Goal: Information Seeking & Learning: Learn about a topic

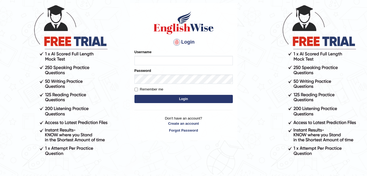
type input "Tenzinokks1994"
click at [136, 89] on input "Remember me" at bounding box center [137, 89] width 4 height 4
checkbox input "true"
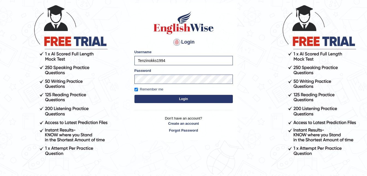
click at [152, 96] on button "Login" at bounding box center [184, 99] width 98 height 8
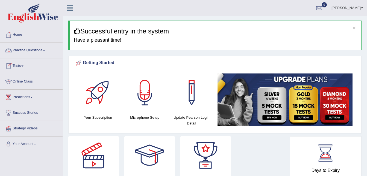
click at [37, 48] on link "Practice Questions" at bounding box center [31, 50] width 62 height 14
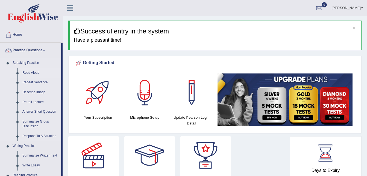
click at [31, 71] on link "Read Aloud" at bounding box center [40, 73] width 41 height 10
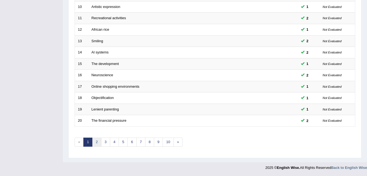
click at [98, 140] on link "2" at bounding box center [96, 141] width 9 height 9
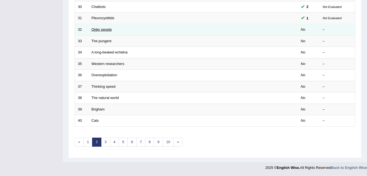
click at [106, 31] on link "Older people" at bounding box center [102, 29] width 20 height 4
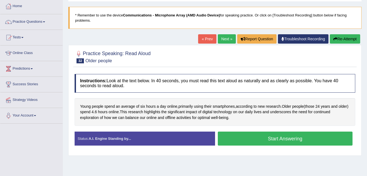
scroll to position [29, 0]
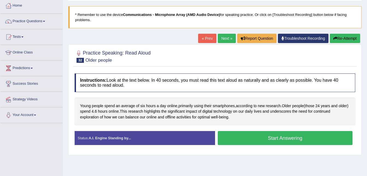
click at [245, 136] on button "Start Answering" at bounding box center [285, 138] width 135 height 14
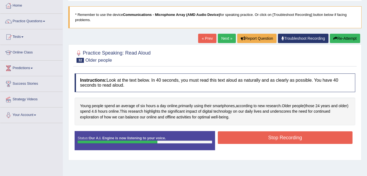
click at [245, 136] on button "Stop Recording" at bounding box center [285, 137] width 135 height 13
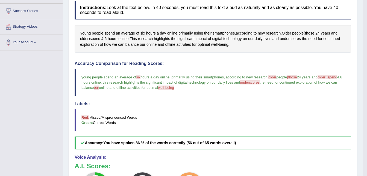
scroll to position [78, 0]
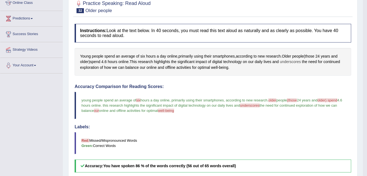
click at [289, 63] on span "underscores" at bounding box center [290, 62] width 21 height 6
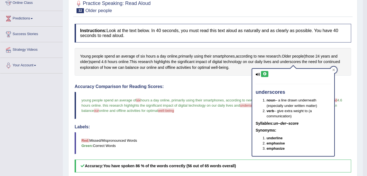
click at [264, 75] on icon at bounding box center [265, 73] width 4 height 3
click at [234, 82] on div "Instructions: Look at the text below. In 40 seconds, you must read this text al…" at bounding box center [212, 150] width 279 height 258
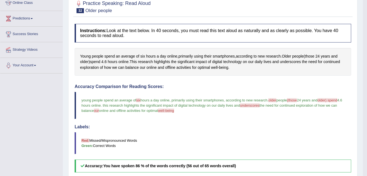
click at [273, 101] on span "older" at bounding box center [273, 100] width 8 height 4
click at [291, 56] on span "Older" at bounding box center [286, 56] width 9 height 6
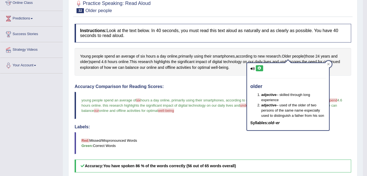
click at [261, 69] on icon at bounding box center [260, 67] width 4 height 3
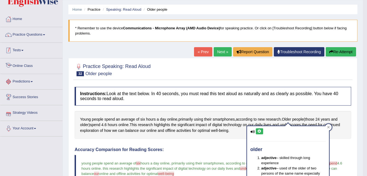
scroll to position [15, 0]
click at [40, 33] on link "Practice Questions" at bounding box center [31, 34] width 62 height 14
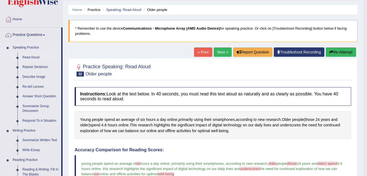
click at [28, 57] on link "Read Aloud" at bounding box center [40, 57] width 41 height 10
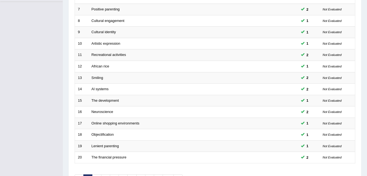
scroll to position [186, 0]
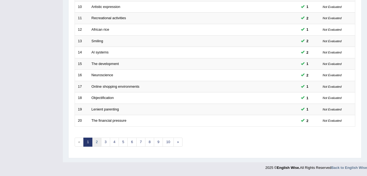
click at [97, 140] on link "2" at bounding box center [96, 141] width 9 height 9
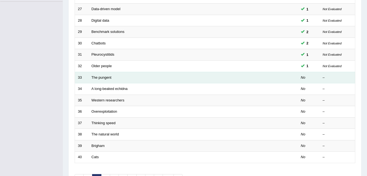
click at [109, 80] on td "The pungent" at bounding box center [173, 77] width 168 height 11
click at [103, 76] on link "The pungent" at bounding box center [102, 77] width 20 height 4
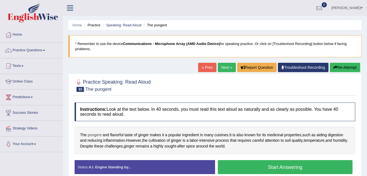
click at [94, 133] on span "pungent" at bounding box center [95, 135] width 14 height 6
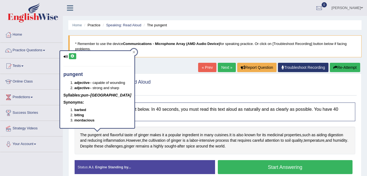
click at [72, 56] on icon at bounding box center [73, 55] width 4 height 3
click at [145, 74] on div "Practice Speaking: Read Aloud 33 The pungent Instructions: Look at the text bel…" at bounding box center [214, 128] width 293 height 110
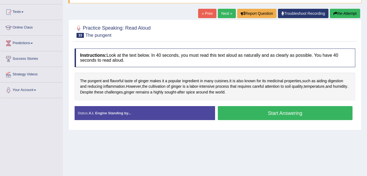
scroll to position [56, 0]
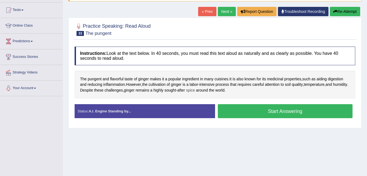
click at [195, 89] on span "spice" at bounding box center [190, 90] width 9 height 6
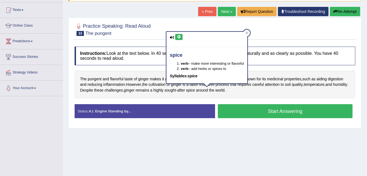
click at [180, 37] on icon at bounding box center [179, 36] width 4 height 3
click at [233, 111] on button "Start Answering" at bounding box center [285, 111] width 135 height 14
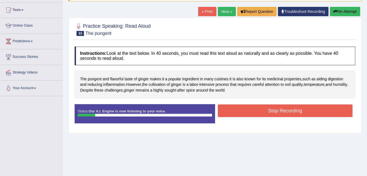
click at [345, 11] on button "Re-Attempt" at bounding box center [345, 11] width 30 height 9
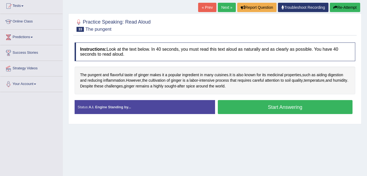
click at [257, 108] on button "Start Answering" at bounding box center [285, 107] width 135 height 14
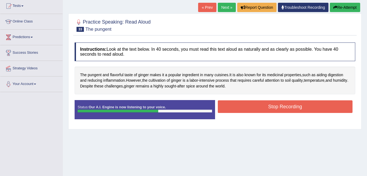
click at [257, 108] on button "Stop Recording" at bounding box center [285, 106] width 135 height 13
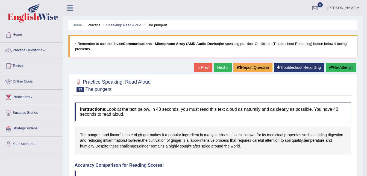
click at [332, 68] on icon "button" at bounding box center [331, 67] width 4 height 4
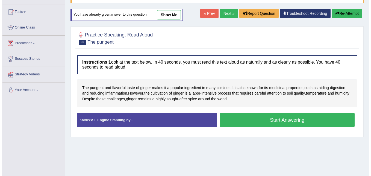
scroll to position [54, 0]
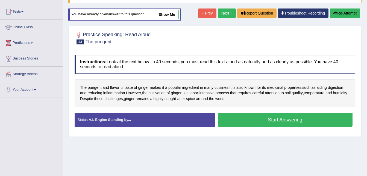
click at [237, 120] on button "Start Answering" at bounding box center [285, 119] width 135 height 14
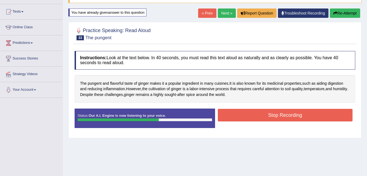
click at [235, 112] on button "Stop Recording" at bounding box center [285, 115] width 135 height 13
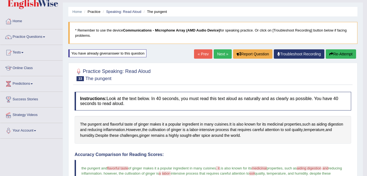
scroll to position [13, 0]
click at [45, 37] on span at bounding box center [44, 37] width 2 height 1
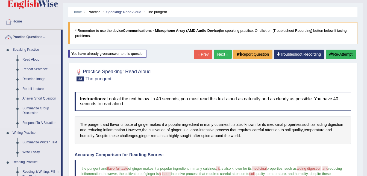
click at [33, 60] on link "Read Aloud" at bounding box center [40, 60] width 41 height 10
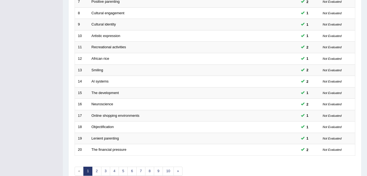
scroll to position [186, 0]
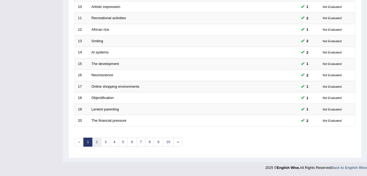
click at [97, 141] on link "2" at bounding box center [96, 141] width 9 height 9
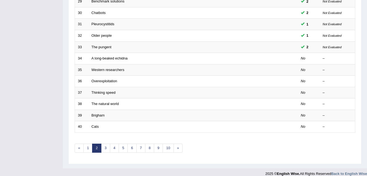
scroll to position [186, 0]
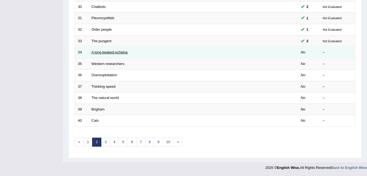
click at [110, 51] on link "A long-beaked echidna" at bounding box center [110, 52] width 36 height 4
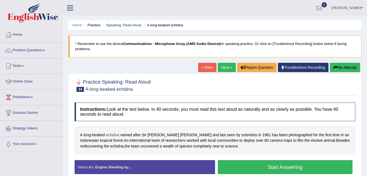
click at [113, 135] on span "echidna" at bounding box center [112, 135] width 13 height 6
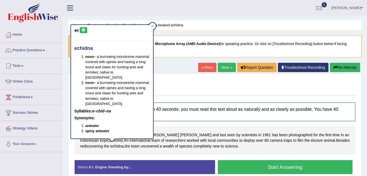
click at [82, 30] on icon at bounding box center [83, 29] width 4 height 3
click at [170, 91] on div at bounding box center [215, 85] width 281 height 17
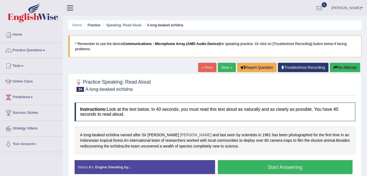
click at [180, 135] on span "[PERSON_NAME]" at bounding box center [195, 135] width 31 height 6
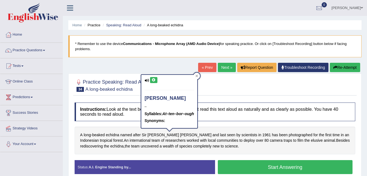
click at [154, 81] on icon at bounding box center [154, 79] width 4 height 3
click at [215, 92] on div at bounding box center [215, 85] width 281 height 17
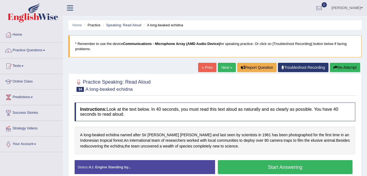
click at [244, 165] on button "Start Answering" at bounding box center [285, 167] width 135 height 14
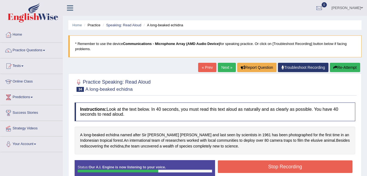
click at [342, 67] on button "Re-Attempt" at bounding box center [345, 67] width 30 height 9
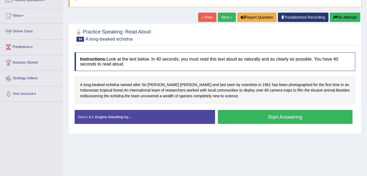
scroll to position [50, 0]
click at [302, 112] on button "Start Answering" at bounding box center [285, 117] width 135 height 14
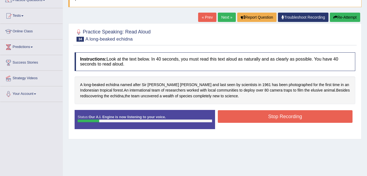
click at [342, 18] on button "Re-Attempt" at bounding box center [345, 17] width 30 height 9
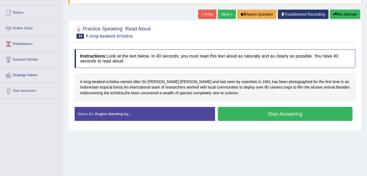
scroll to position [50, 0]
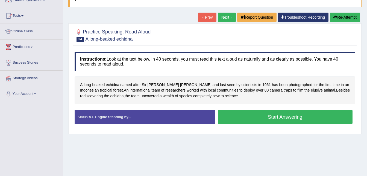
click at [273, 115] on button "Start Answering" at bounding box center [285, 117] width 135 height 14
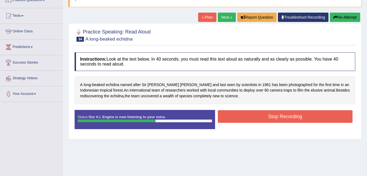
click at [273, 115] on button "Stop Recording" at bounding box center [285, 116] width 135 height 13
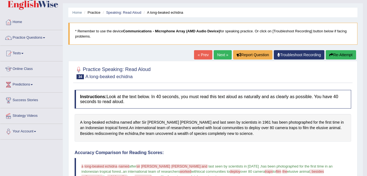
scroll to position [12, 0]
click at [36, 39] on link "Practice Questions" at bounding box center [31, 37] width 62 height 14
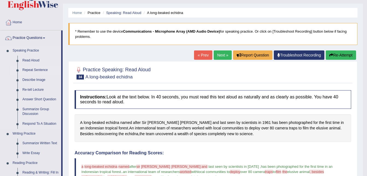
click at [37, 70] on link "Repeat Sentence" at bounding box center [40, 70] width 41 height 10
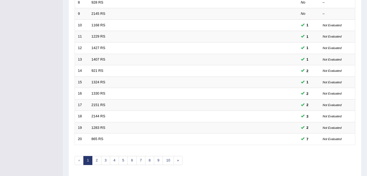
scroll to position [186, 0]
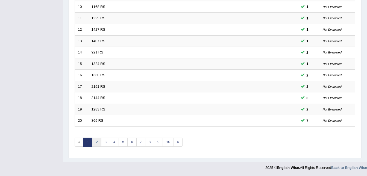
click at [97, 144] on link "2" at bounding box center [96, 141] width 9 height 9
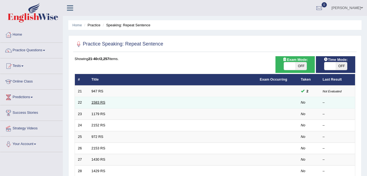
click at [96, 104] on link "1583 RS" at bounding box center [99, 102] width 14 height 4
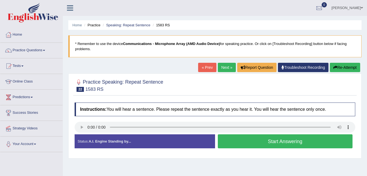
click at [229, 141] on button "Start Answering" at bounding box center [285, 141] width 135 height 14
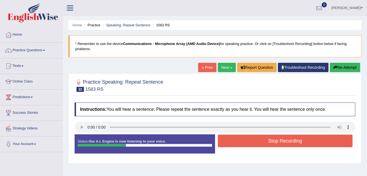
click at [229, 141] on button "Stop Recording" at bounding box center [285, 140] width 135 height 13
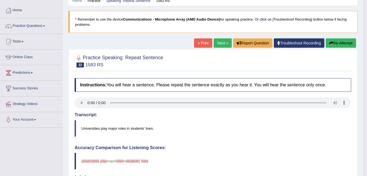
scroll to position [24, 0]
click at [336, 44] on button "Re-Attempt" at bounding box center [341, 43] width 30 height 9
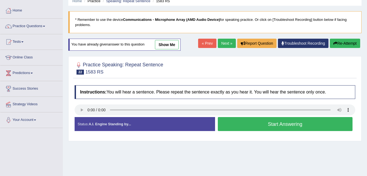
click at [278, 122] on button "Start Answering" at bounding box center [285, 124] width 135 height 14
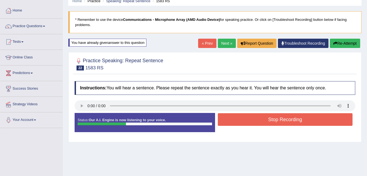
click at [278, 122] on button "Stop Recording" at bounding box center [285, 119] width 135 height 13
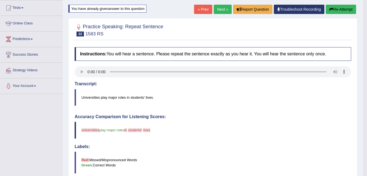
scroll to position [58, 0]
click at [337, 11] on button "Re-Attempt" at bounding box center [341, 9] width 30 height 9
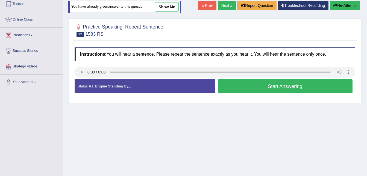
scroll to position [62, 0]
click at [255, 86] on button "Start Answering" at bounding box center [285, 86] width 135 height 14
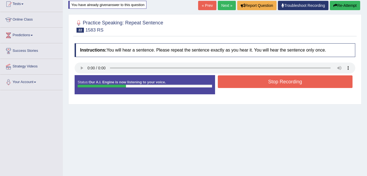
click at [255, 86] on button "Stop Recording" at bounding box center [285, 81] width 135 height 13
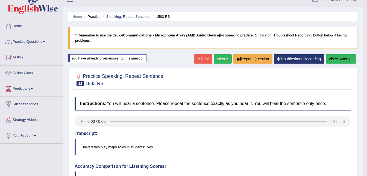
scroll to position [3, 0]
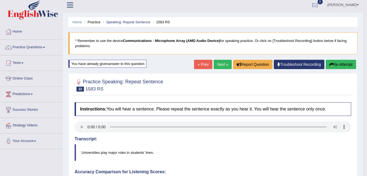
click at [346, 60] on button "Re-Attempt" at bounding box center [341, 64] width 30 height 9
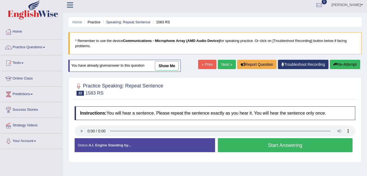
click at [282, 146] on button "Start Answering" at bounding box center [285, 145] width 135 height 14
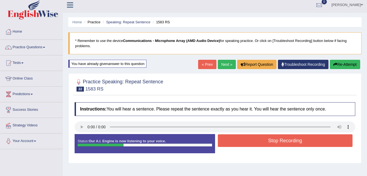
click at [282, 146] on button "Stop Recording" at bounding box center [285, 140] width 135 height 13
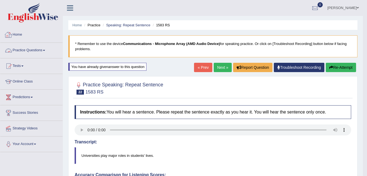
click at [28, 48] on link "Practice Questions" at bounding box center [31, 50] width 62 height 14
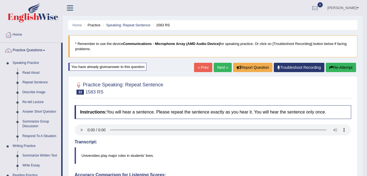
scroll to position [45, 0]
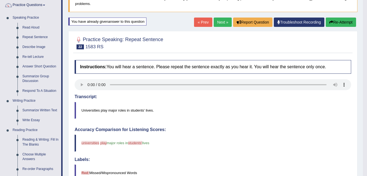
click at [95, 110] on blockquote "Universities play major roles in students' lives." at bounding box center [213, 110] width 277 height 17
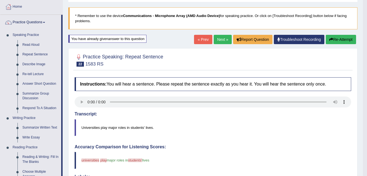
scroll to position [27, 0]
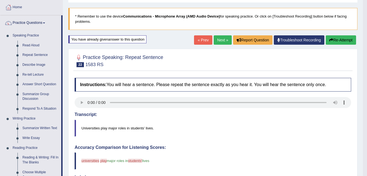
click at [335, 37] on button "Re-Attempt" at bounding box center [341, 39] width 30 height 9
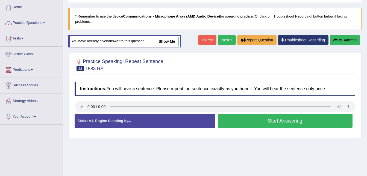
click at [241, 117] on button "Start Answering" at bounding box center [285, 120] width 135 height 14
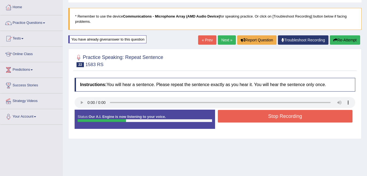
click at [241, 117] on button "Stop Recording" at bounding box center [285, 116] width 135 height 13
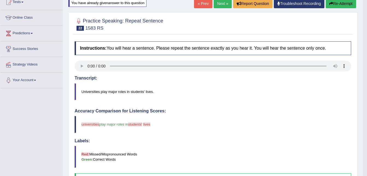
scroll to position [63, 0]
click at [139, 125] on span "students'" at bounding box center [135, 124] width 14 height 4
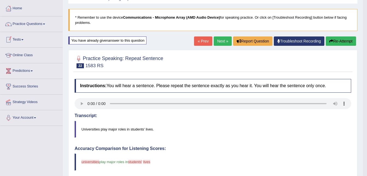
scroll to position [26, 0]
click at [29, 23] on link "Practice Questions" at bounding box center [31, 24] width 62 height 14
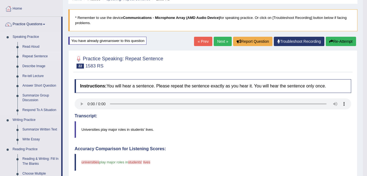
click at [32, 54] on link "Repeat Sentence" at bounding box center [40, 56] width 41 height 10
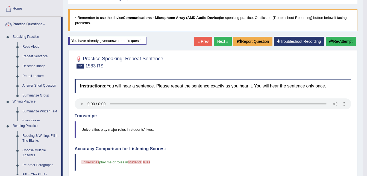
click at [32, 54] on ul "Home Practice Questions Speaking Practice Read Aloud Repeat Sentence Describe I…" at bounding box center [31, 172] width 62 height 342
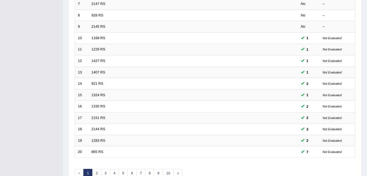
scroll to position [186, 0]
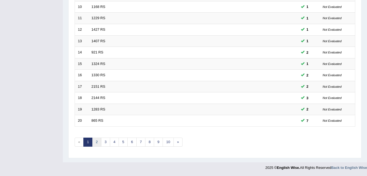
click at [97, 142] on link "2" at bounding box center [96, 141] width 9 height 9
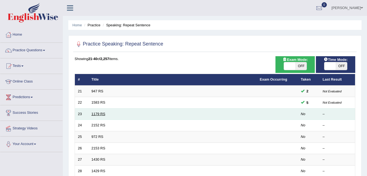
click at [98, 115] on link "1179 RS" at bounding box center [99, 114] width 14 height 4
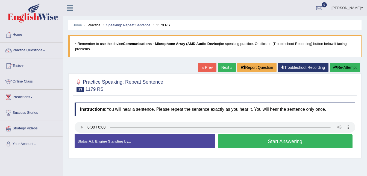
click at [250, 141] on button "Start Answering" at bounding box center [285, 141] width 135 height 14
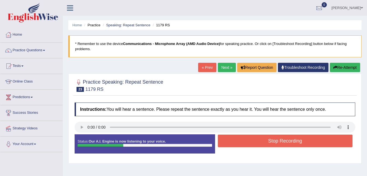
click at [250, 141] on button "Stop Recording" at bounding box center [285, 140] width 135 height 13
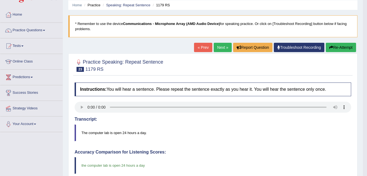
scroll to position [18, 0]
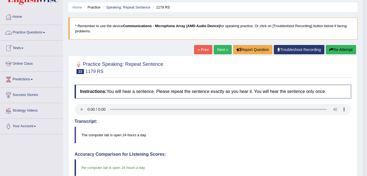
click at [35, 35] on link "Practice Questions" at bounding box center [31, 32] width 62 height 14
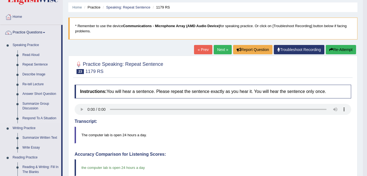
click at [29, 65] on link "Repeat Sentence" at bounding box center [40, 65] width 41 height 10
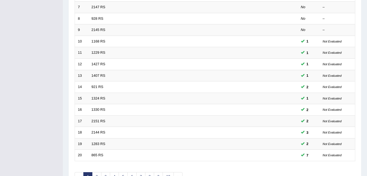
scroll to position [186, 0]
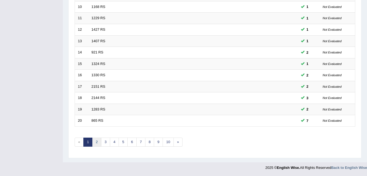
click at [95, 141] on link "2" at bounding box center [96, 141] width 9 height 9
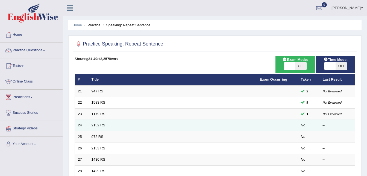
click at [101, 125] on link "2152 RS" at bounding box center [99, 125] width 14 height 4
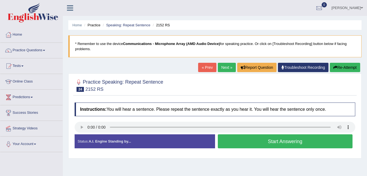
click at [230, 139] on button "Start Answering" at bounding box center [285, 141] width 135 height 14
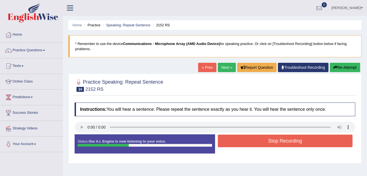
click at [230, 139] on button "Stop Recording" at bounding box center [285, 140] width 135 height 13
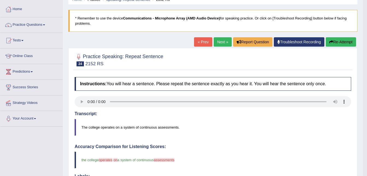
scroll to position [25, 0]
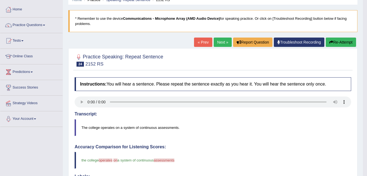
click at [332, 42] on icon "button" at bounding box center [331, 42] width 4 height 4
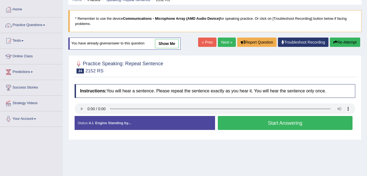
click at [261, 122] on button "Start Answering" at bounding box center [285, 123] width 135 height 14
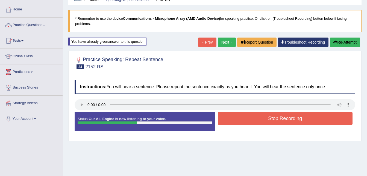
click at [261, 122] on button "Stop Recording" at bounding box center [285, 118] width 135 height 13
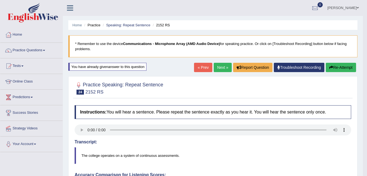
click at [29, 51] on link "Practice Questions" at bounding box center [31, 50] width 62 height 14
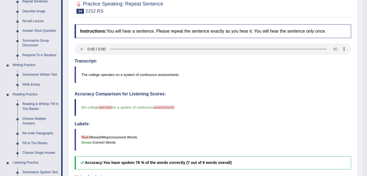
scroll to position [82, 0]
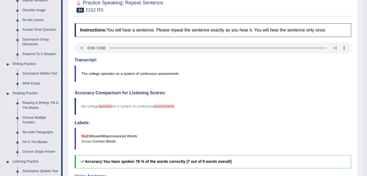
click at [34, 103] on link "Reading & Writing: Fill In The Blanks" at bounding box center [40, 105] width 41 height 14
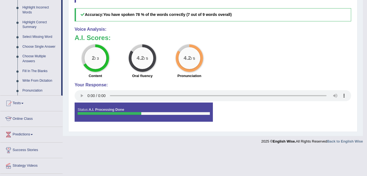
scroll to position [210, 0]
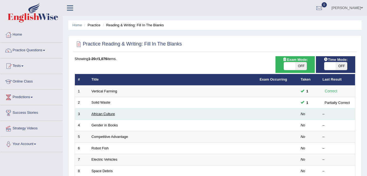
click at [109, 115] on link "African Culture" at bounding box center [104, 114] width 24 height 4
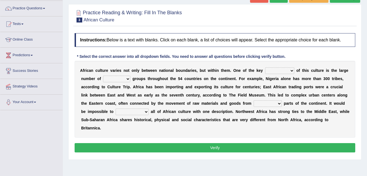
scroll to position [42, 0]
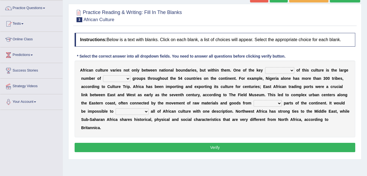
click at [267, 71] on select "conjectures features issues doubts" at bounding box center [279, 70] width 29 height 7
select select "features"
click at [265, 67] on select "conjectures features issues doubts" at bounding box center [279, 70] width 29 height 7
click at [105, 78] on select "ethic ethnic eugenic epic" at bounding box center [116, 78] width 27 height 7
select select "epic"
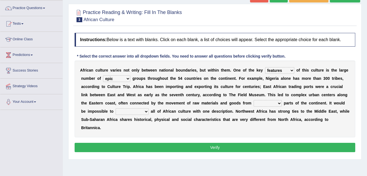
click at [103, 75] on select "ethic ethnic eugenic epic" at bounding box center [116, 78] width 27 height 7
click at [254, 104] on select "forelocked interlocked unlocked landlocked" at bounding box center [268, 103] width 28 height 7
select select "landlocked"
click at [254, 100] on select "forelocked interlocked unlocked landlocked" at bounding box center [268, 103] width 28 height 7
click at [149, 108] on select "characterize conceptualize symbolize synthesize" at bounding box center [132, 111] width 33 height 7
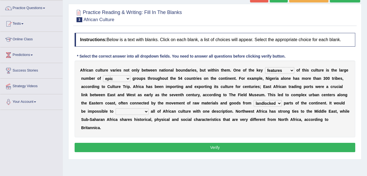
select select "symbolize"
click at [149, 108] on select "characterize conceptualize symbolize synthesize" at bounding box center [132, 111] width 33 height 7
click at [287, 142] on button "Verify" at bounding box center [215, 146] width 281 height 9
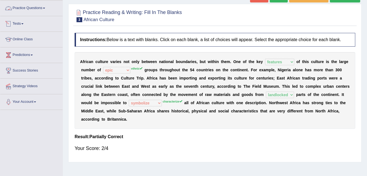
click at [34, 12] on link "Practice Questions" at bounding box center [31, 8] width 62 height 14
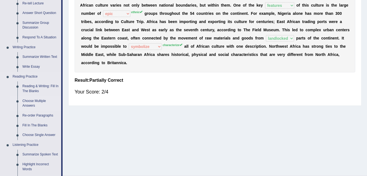
scroll to position [100, 0]
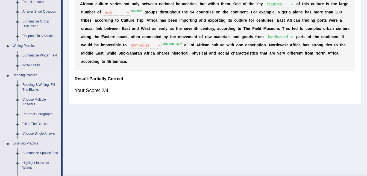
click at [31, 102] on link "Choose Multiple Answers" at bounding box center [40, 102] width 41 height 14
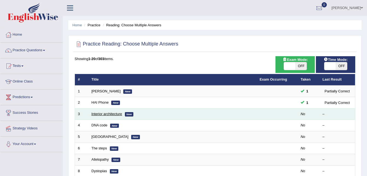
click at [112, 114] on link "Interior architecture" at bounding box center [107, 114] width 31 height 4
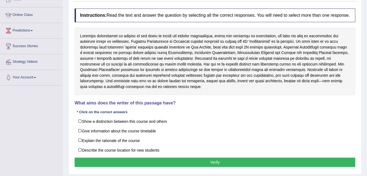
scroll to position [67, 0]
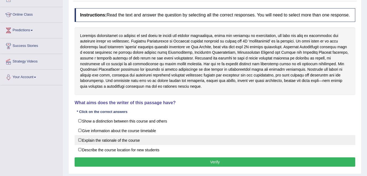
click at [79, 141] on label "Explain the rationale of the course" at bounding box center [215, 140] width 281 height 10
checkbox input "true"
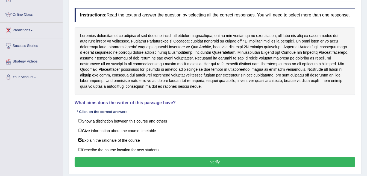
click at [106, 164] on button "Verify" at bounding box center [215, 161] width 281 height 9
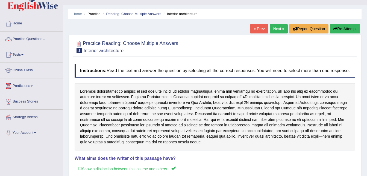
scroll to position [0, 0]
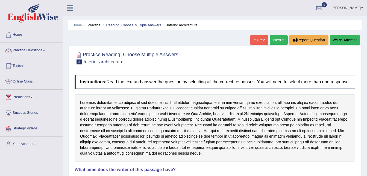
click at [339, 39] on button "Re-Attempt" at bounding box center [345, 39] width 30 height 9
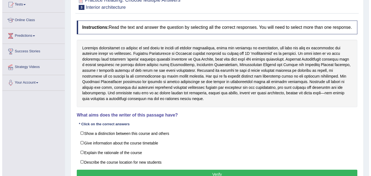
scroll to position [65, 0]
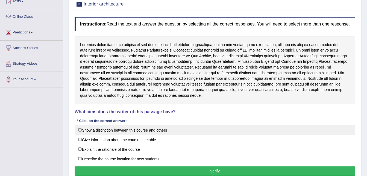
click at [80, 130] on label "Show a distinction between this course and others" at bounding box center [215, 130] width 281 height 10
checkbox input "true"
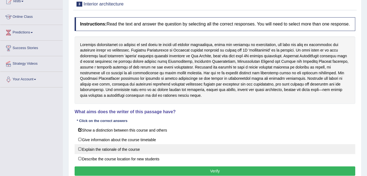
click at [80, 151] on label "Explain the rationale of the course" at bounding box center [215, 149] width 281 height 10
checkbox input "true"
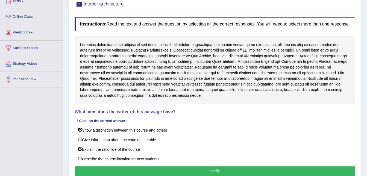
click at [84, 171] on button "Verify" at bounding box center [215, 170] width 281 height 9
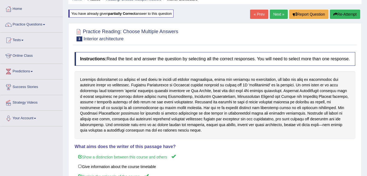
scroll to position [25, 0]
click at [43, 22] on link "Practice Questions" at bounding box center [31, 24] width 62 height 14
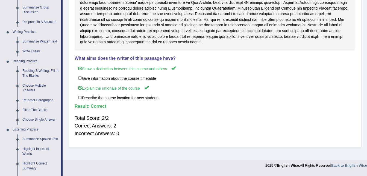
scroll to position [114, 0]
click at [37, 99] on link "Re-order Paragraphs" at bounding box center [40, 100] width 41 height 10
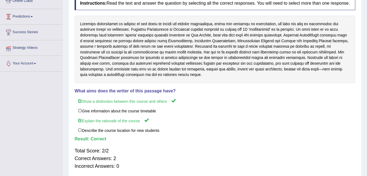
scroll to position [74, 0]
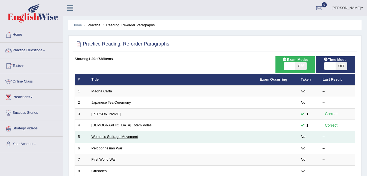
click at [119, 136] on link "Women's Suffrage Movement" at bounding box center [115, 136] width 46 height 4
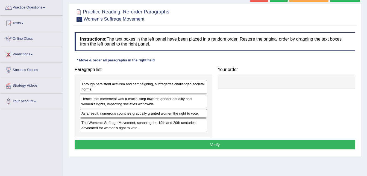
scroll to position [44, 0]
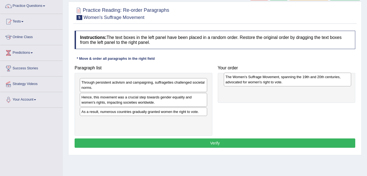
drag, startPoint x: 127, startPoint y: 126, endPoint x: 272, endPoint y: 82, distance: 150.7
click at [272, 82] on div "The Women's Suffrage Movement, spanning the 19th and 20th centuries, advocated …" at bounding box center [287, 79] width 127 height 14
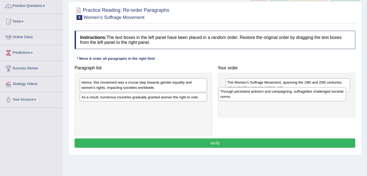
drag, startPoint x: 148, startPoint y: 88, endPoint x: 287, endPoint y: 97, distance: 139.5
click at [287, 97] on div "Through persistent activism and campaigning, suffragettes challenged societal n…" at bounding box center [282, 94] width 127 height 14
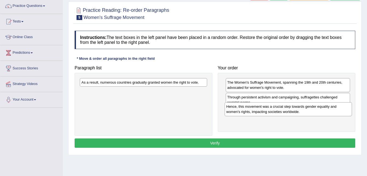
drag, startPoint x: 180, startPoint y: 84, endPoint x: 325, endPoint y: 108, distance: 146.9
click at [325, 108] on div "Hence, this movement was a crucial step towards gender equality and women's rig…" at bounding box center [288, 109] width 127 height 14
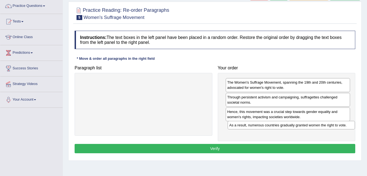
drag, startPoint x: 179, startPoint y: 84, endPoint x: 327, endPoint y: 127, distance: 153.9
click at [327, 127] on div "As a result, numerous countries gradually granted women the right to vote." at bounding box center [291, 125] width 127 height 8
click at [295, 148] on button "Verify" at bounding box center [215, 148] width 281 height 9
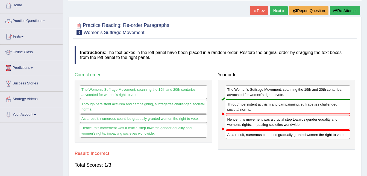
scroll to position [31, 0]
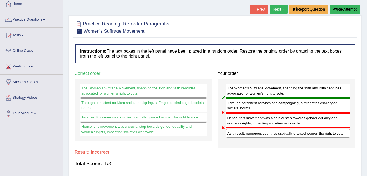
click at [336, 8] on icon "button" at bounding box center [336, 9] width 4 height 4
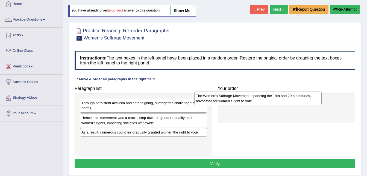
drag, startPoint x: 138, startPoint y: 146, endPoint x: 253, endPoint y: 100, distance: 123.2
click at [253, 100] on div "The Women's Suffrage Movement, spanning the 19th and 20th centuries, advocated …" at bounding box center [257, 98] width 127 height 14
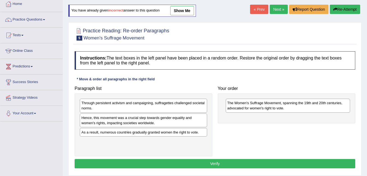
drag, startPoint x: 253, startPoint y: 100, endPoint x: 248, endPoint y: 96, distance: 6.8
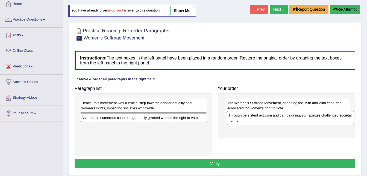
drag, startPoint x: 134, startPoint y: 109, endPoint x: 281, endPoint y: 121, distance: 147.1
click at [281, 121] on div "Through persistent activism and campaigning, suffragettes challenged societal n…" at bounding box center [290, 118] width 127 height 14
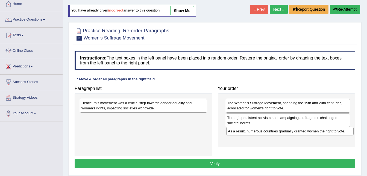
drag, startPoint x: 191, startPoint y: 118, endPoint x: 336, endPoint y: 131, distance: 146.1
click at [336, 131] on div "As a result, numerous countries gradually granted women the right to vote." at bounding box center [289, 131] width 127 height 8
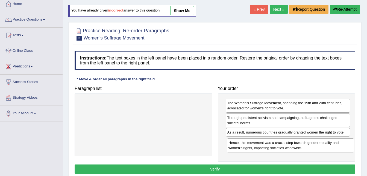
drag, startPoint x: 163, startPoint y: 106, endPoint x: 310, endPoint y: 146, distance: 152.4
click at [310, 146] on div "Hence, this movement was a crucial step towards gender equality and women's rig…" at bounding box center [290, 145] width 127 height 14
click at [285, 167] on button "Verify" at bounding box center [215, 168] width 281 height 9
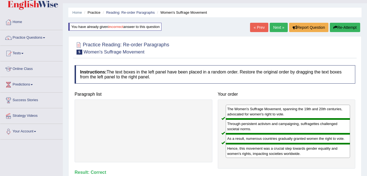
scroll to position [12, 0]
click at [26, 37] on link "Practice Questions" at bounding box center [31, 37] width 62 height 14
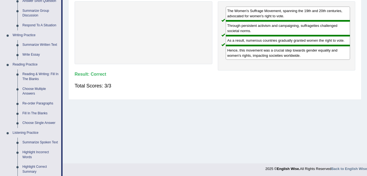
scroll to position [116, 0]
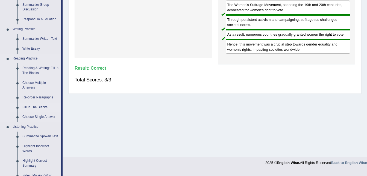
click at [32, 104] on link "Fill In The Blanks" at bounding box center [40, 107] width 41 height 10
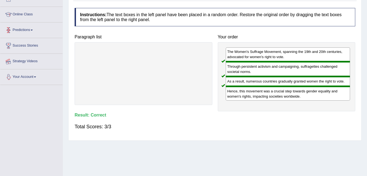
scroll to position [80, 0]
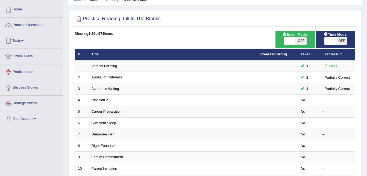
scroll to position [26, 0]
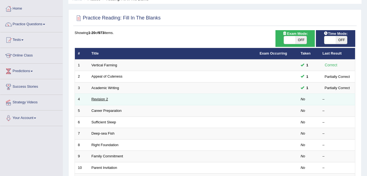
click at [94, 99] on link "Revision 2" at bounding box center [100, 99] width 17 height 4
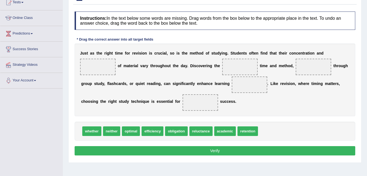
scroll to position [65, 0]
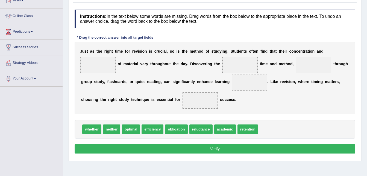
click at [239, 134] on span "retention" at bounding box center [248, 129] width 21 height 10
click at [116, 57] on span at bounding box center [98, 65] width 36 height 16
drag, startPoint x: 152, startPoint y: 140, endPoint x: 197, endPoint y: 78, distance: 76.5
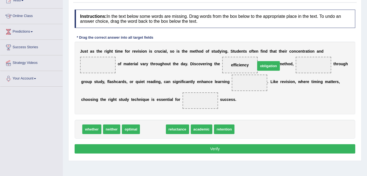
drag, startPoint x: 155, startPoint y: 137, endPoint x: 271, endPoint y: 74, distance: 131.8
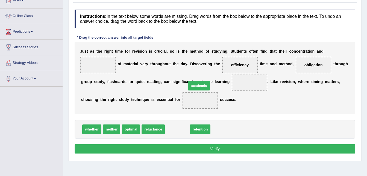
drag, startPoint x: 181, startPoint y: 139, endPoint x: 203, endPoint y: 96, distance: 48.8
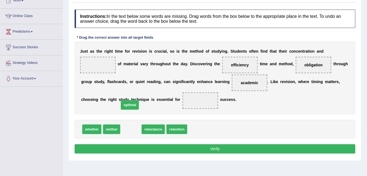
drag, startPoint x: 127, startPoint y: 140, endPoint x: 126, endPoint y: 116, distance: 24.4
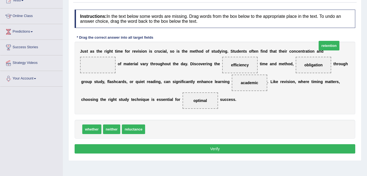
drag, startPoint x: 161, startPoint y: 139, endPoint x: 333, endPoint y: 56, distance: 190.7
click at [214, 153] on button "Verify" at bounding box center [215, 148] width 281 height 9
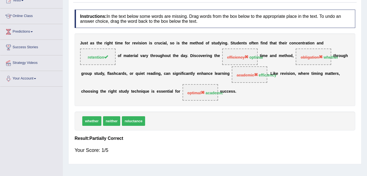
scroll to position [11, 0]
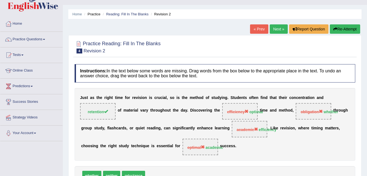
click at [342, 30] on button "Re-Attempt" at bounding box center [345, 28] width 30 height 9
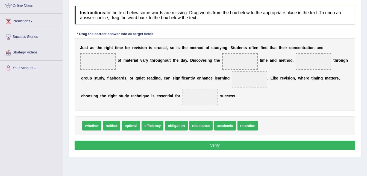
scroll to position [76, 0]
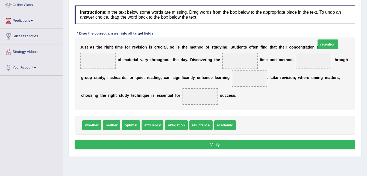
drag, startPoint x: 237, startPoint y: 132, endPoint x: 318, endPoint y: 51, distance: 114.1
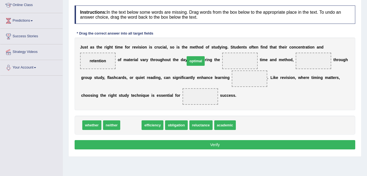
drag, startPoint x: 130, startPoint y: 135, endPoint x: 195, endPoint y: 71, distance: 91.3
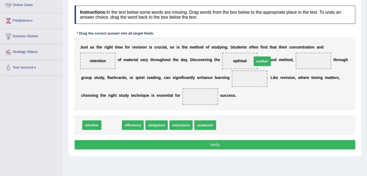
drag, startPoint x: 113, startPoint y: 136, endPoint x: 264, endPoint y: 72, distance: 164.3
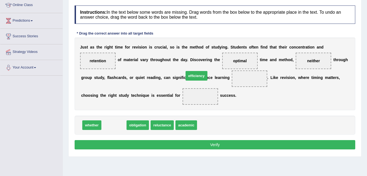
drag, startPoint x: 113, startPoint y: 137, endPoint x: 196, endPoint y: 87, distance: 96.3
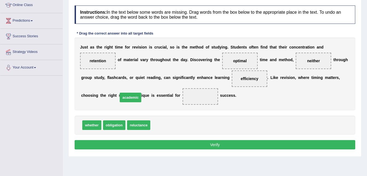
drag, startPoint x: 156, startPoint y: 135, endPoint x: 124, endPoint y: 107, distance: 42.3
click at [169, 149] on button "Verify" at bounding box center [215, 144] width 281 height 9
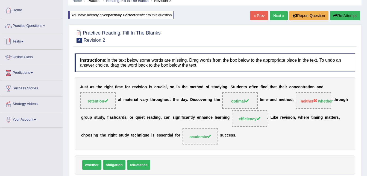
scroll to position [24, 0]
click at [31, 25] on link "Practice Questions" at bounding box center [31, 26] width 62 height 14
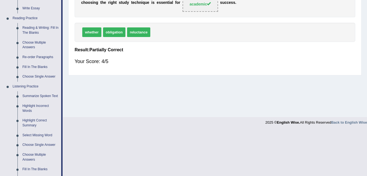
scroll to position [157, 0]
click at [37, 67] on link "Fill In The Blanks" at bounding box center [40, 67] width 41 height 10
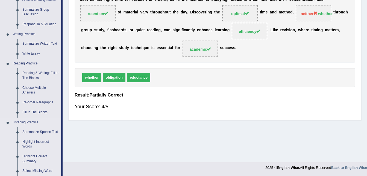
scroll to position [234, 0]
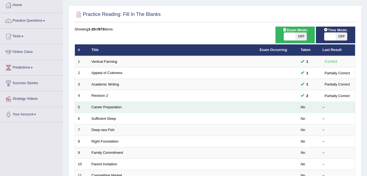
click at [122, 108] on td "Career Preparation" at bounding box center [173, 106] width 168 height 11
click at [106, 106] on link "Career Preparation" at bounding box center [107, 107] width 30 height 4
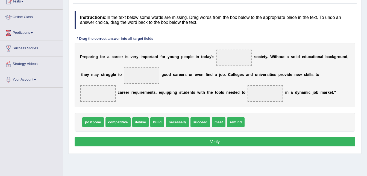
scroll to position [65, 0]
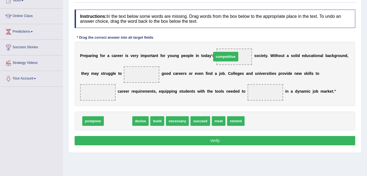
drag, startPoint x: 110, startPoint y: 119, endPoint x: 218, endPoint y: 54, distance: 125.7
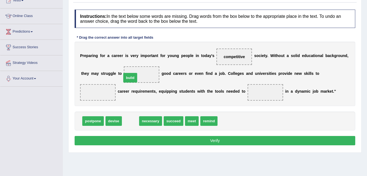
drag, startPoint x: 130, startPoint y: 119, endPoint x: 130, endPoint y: 76, distance: 43.2
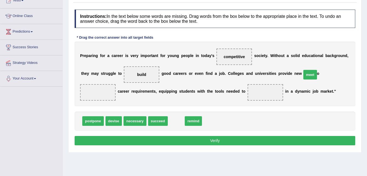
drag, startPoint x: 171, startPoint y: 121, endPoint x: 307, endPoint y: 75, distance: 143.6
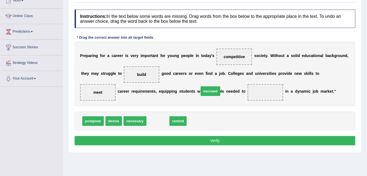
drag, startPoint x: 158, startPoint y: 119, endPoint x: 210, endPoint y: 89, distance: 60.4
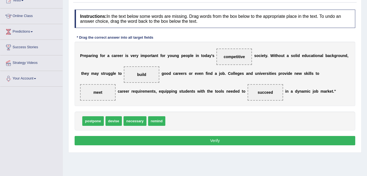
click at [195, 142] on button "Verify" at bounding box center [215, 140] width 281 height 9
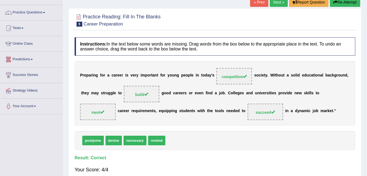
scroll to position [29, 0]
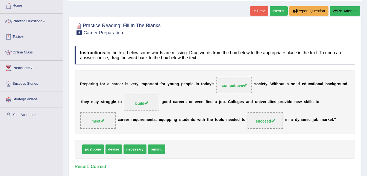
click at [40, 24] on link "Practice Questions" at bounding box center [31, 21] width 62 height 14
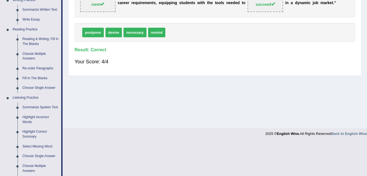
scroll to position [146, 0]
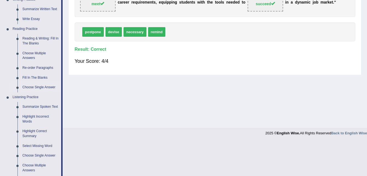
click at [39, 88] on link "Choose Single Answer" at bounding box center [40, 87] width 41 height 10
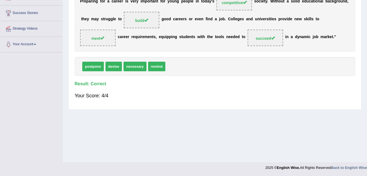
scroll to position [94, 0]
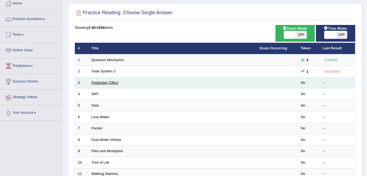
click at [103, 82] on link "Pesticides’ Effect" at bounding box center [105, 82] width 27 height 4
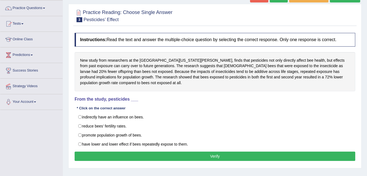
scroll to position [45, 0]
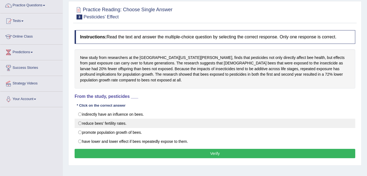
click at [81, 121] on label "reduce bees’ fertility rates." at bounding box center [215, 122] width 281 height 9
radio input "true"
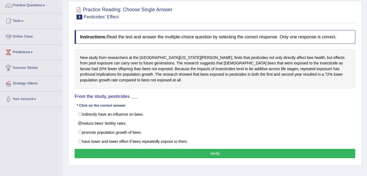
click at [142, 154] on button "Verify" at bounding box center [215, 152] width 281 height 9
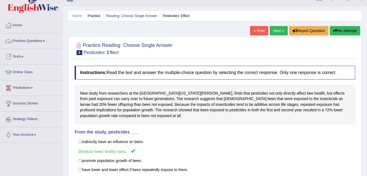
scroll to position [9, 0]
click at [36, 39] on link "Practice Questions" at bounding box center [31, 41] width 62 height 14
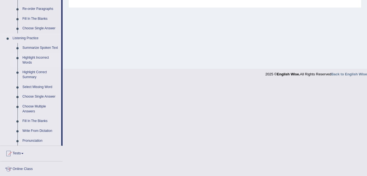
scroll to position [205, 0]
click at [32, 57] on link "Highlight Incorrect Words" at bounding box center [40, 59] width 41 height 14
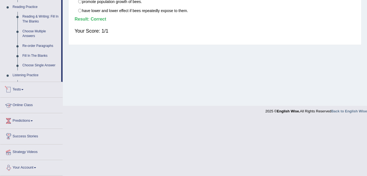
scroll to position [184, 0]
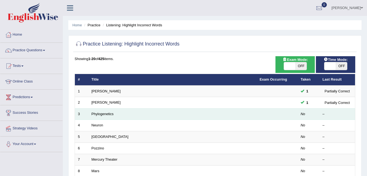
click at [116, 113] on td "Phylogenetics" at bounding box center [173, 113] width 168 height 11
click at [105, 112] on link "Phylogenetics" at bounding box center [103, 114] width 22 height 4
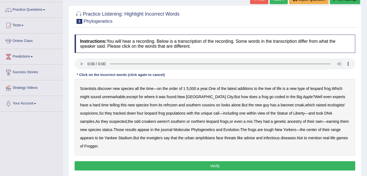
scroll to position [42, 0]
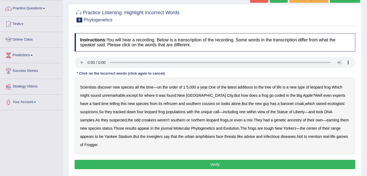
click at [123, 159] on button "Verify" at bounding box center [215, 163] width 281 height 9
click at [275, 96] on b "coded" at bounding box center [280, 95] width 10 height 4
click at [164, 103] on b "refrozen" at bounding box center [171, 103] width 14 height 4
click at [281, 104] on b "baronet" at bounding box center [287, 103] width 13 height 4
click at [147, 137] on b "inveiglers" at bounding box center [155, 136] width 16 height 4
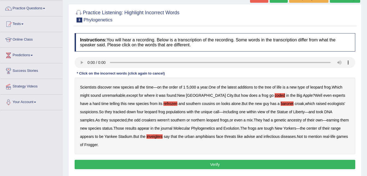
click at [244, 136] on b "advise" at bounding box center [249, 136] width 11 height 4
click at [255, 159] on button "Verify" at bounding box center [215, 163] width 281 height 9
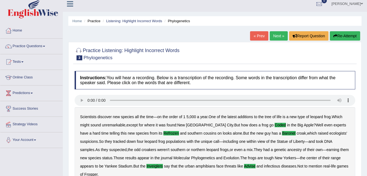
scroll to position [0, 0]
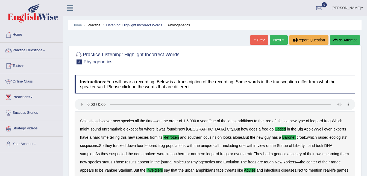
click at [38, 51] on link "Practice Questions" at bounding box center [31, 50] width 62 height 14
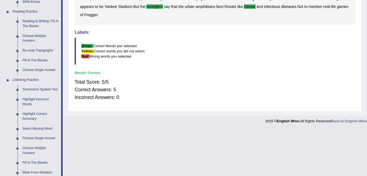
scroll to position [164, 0]
click at [37, 117] on link "Highlight Correct Summary" at bounding box center [40, 116] width 41 height 14
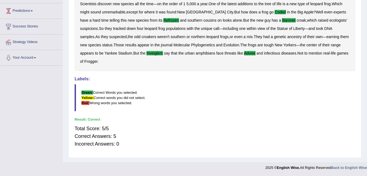
scroll to position [82, 0]
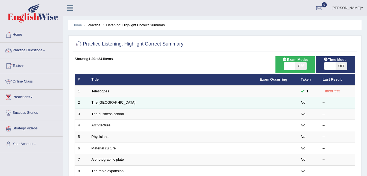
click at [104, 102] on link "The [GEOGRAPHIC_DATA]" at bounding box center [114, 102] width 44 height 4
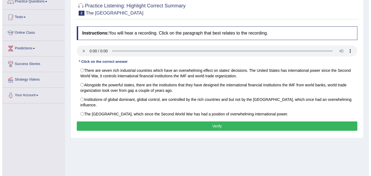
scroll to position [51, 0]
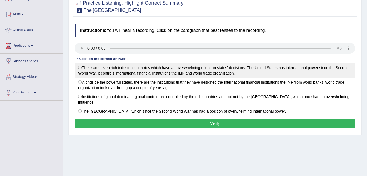
click at [81, 67] on label "There are seven rich industrial countries which have an overwhelming effect on …" at bounding box center [215, 70] width 281 height 15
radio input "true"
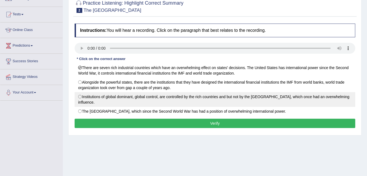
click at [81, 97] on label "Institutions of global dominant, global control, are controlled by the rich cou…" at bounding box center [215, 99] width 281 height 15
radio input "true"
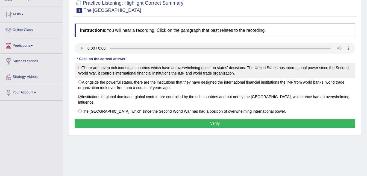
click at [82, 63] on label "There are seven rich industrial countries which have an overwhelming effect on …" at bounding box center [215, 70] width 281 height 15
radio input "true"
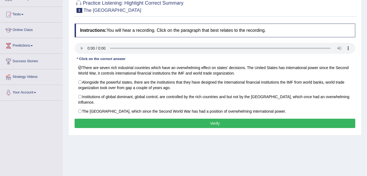
click at [124, 120] on button "Verify" at bounding box center [215, 122] width 281 height 9
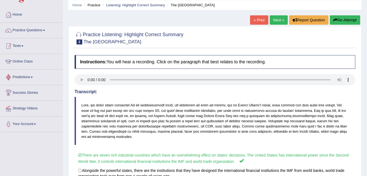
scroll to position [19, 0]
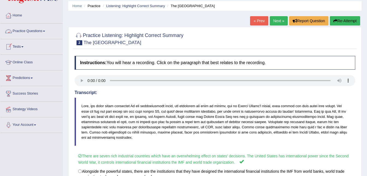
click at [30, 33] on link "Practice Questions" at bounding box center [31, 31] width 62 height 14
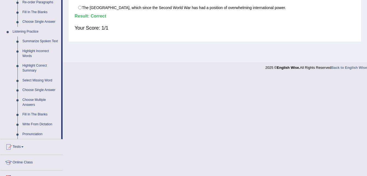
scroll to position [212, 0]
click at [36, 78] on link "Select Missing Word" at bounding box center [40, 80] width 41 height 10
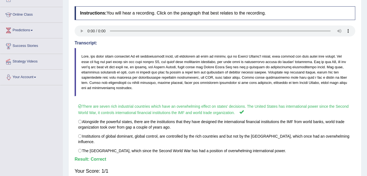
scroll to position [112, 0]
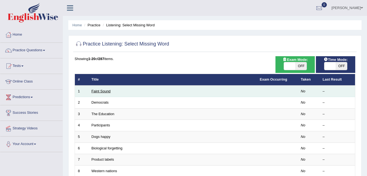
click at [92, 91] on link "Faint Sound" at bounding box center [101, 91] width 19 height 4
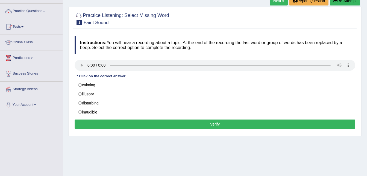
scroll to position [39, 0]
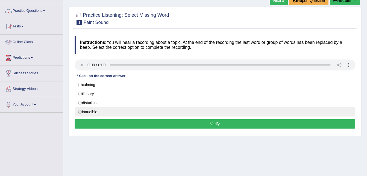
click at [78, 112] on label "inaudible" at bounding box center [215, 111] width 281 height 9
radio input "true"
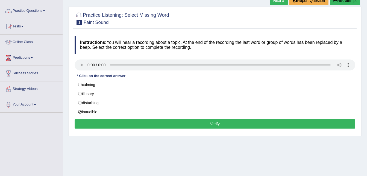
click at [116, 124] on button "Verify" at bounding box center [215, 123] width 281 height 9
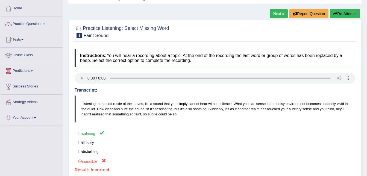
scroll to position [24, 0]
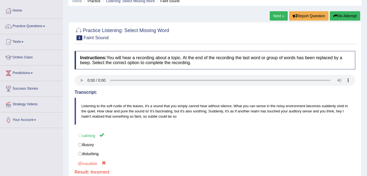
click at [345, 13] on button "Re-Attempt" at bounding box center [345, 15] width 30 height 9
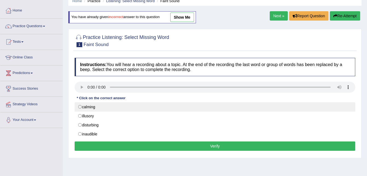
click at [81, 104] on label "calming" at bounding box center [215, 106] width 281 height 9
radio input "true"
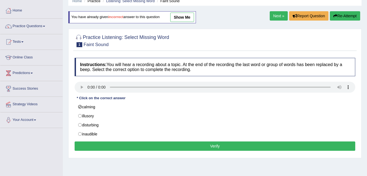
click at [108, 146] on button "Verify" at bounding box center [215, 145] width 281 height 9
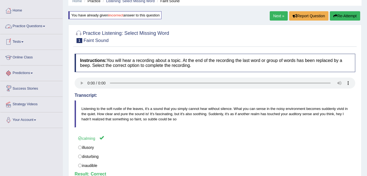
click at [31, 24] on link "Practice Questions" at bounding box center [31, 26] width 62 height 14
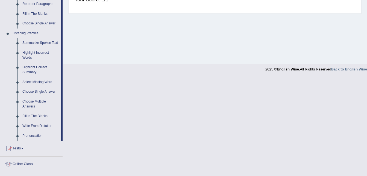
scroll to position [211, 0]
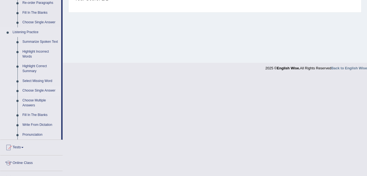
click at [37, 91] on link "Choose Single Answer" at bounding box center [40, 91] width 41 height 10
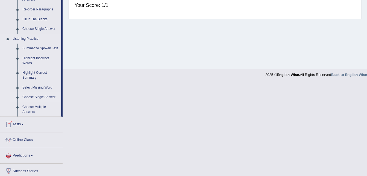
scroll to position [252, 0]
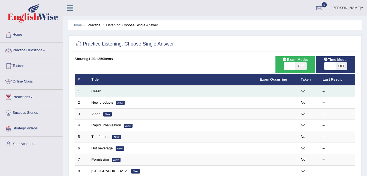
click at [99, 90] on link "Green" at bounding box center [97, 91] width 10 height 4
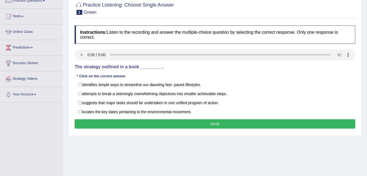
scroll to position [52, 0]
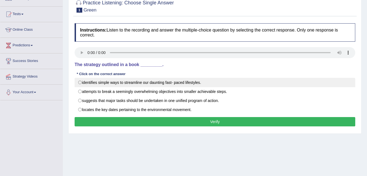
click at [81, 82] on label "identifies simple ways to streamline our daunting fast- paced lifestyles." at bounding box center [215, 82] width 281 height 9
radio input "true"
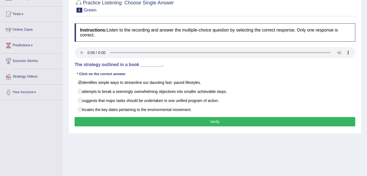
click at [108, 124] on button "Verify" at bounding box center [215, 121] width 281 height 9
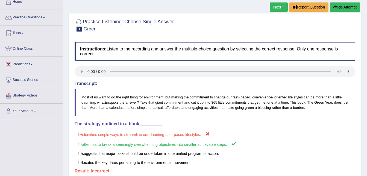
scroll to position [28, 0]
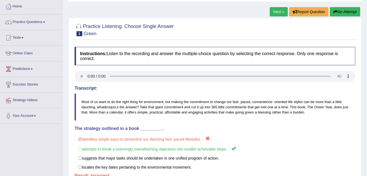
click at [336, 14] on button "Re-Attempt" at bounding box center [345, 11] width 30 height 9
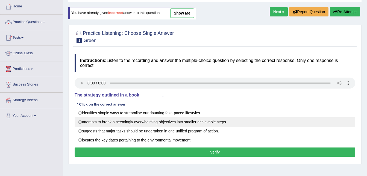
click at [81, 122] on label "attempts to break a seemingly overwhelming objectives into smaller achievable s…" at bounding box center [215, 121] width 281 height 9
radio input "true"
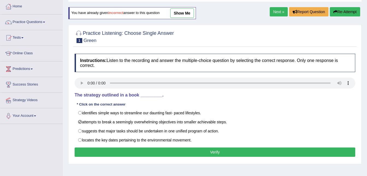
click at [105, 152] on button "Verify" at bounding box center [215, 151] width 281 height 9
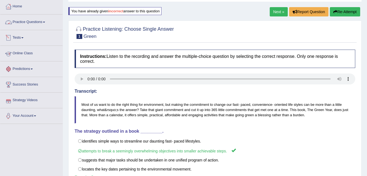
click at [39, 20] on link "Practice Questions" at bounding box center [31, 21] width 62 height 14
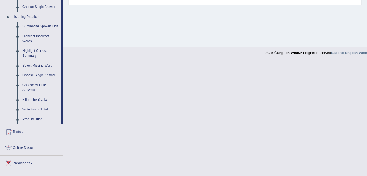
scroll to position [226, 0]
click at [29, 86] on link "Choose Multiple Answers" at bounding box center [40, 87] width 41 height 14
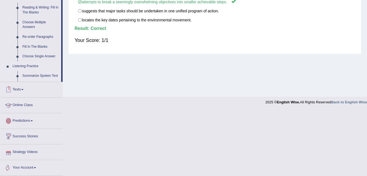
scroll to position [168, 0]
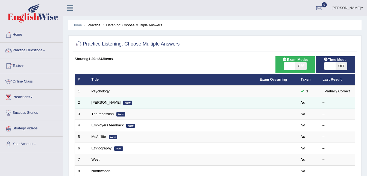
click at [95, 100] on td "Jodie New" at bounding box center [173, 102] width 168 height 11
click at [95, 102] on link "Jodie" at bounding box center [106, 102] width 29 height 4
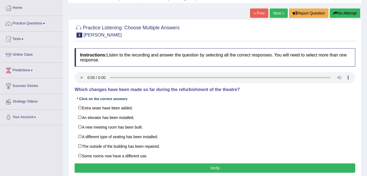
scroll to position [40, 0]
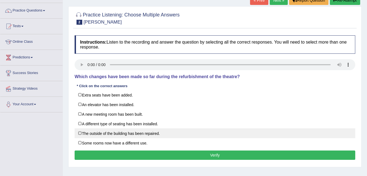
click at [79, 134] on label "The outside of the building has been repaired." at bounding box center [215, 133] width 281 height 10
checkbox input "true"
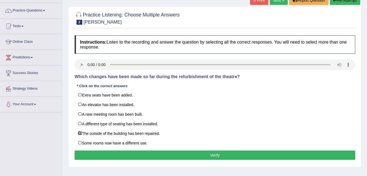
click at [101, 156] on button "Verify" at bounding box center [215, 154] width 281 height 9
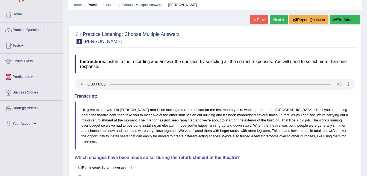
scroll to position [20, 0]
click at [336, 19] on icon "button" at bounding box center [336, 20] width 4 height 4
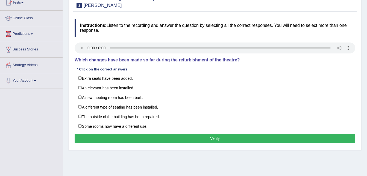
scroll to position [66, 0]
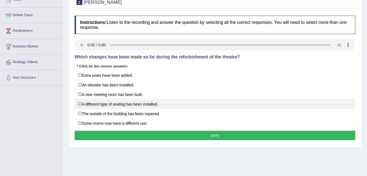
click at [78, 104] on label "A different type of seating has been installed." at bounding box center [215, 104] width 281 height 10
checkbox input "true"
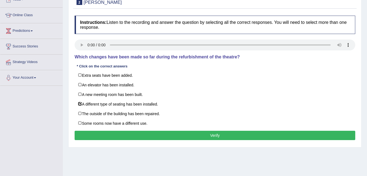
click at [106, 136] on button "Verify" at bounding box center [215, 134] width 281 height 9
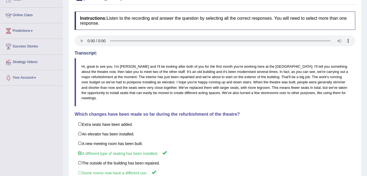
click at [106, 136] on label "An elevator has been installed." at bounding box center [215, 134] width 281 height 10
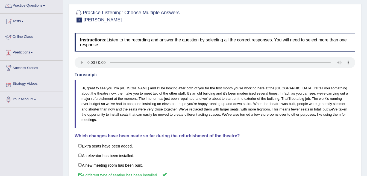
scroll to position [44, 0]
click at [27, 6] on link "Practice Questions" at bounding box center [31, 5] width 62 height 14
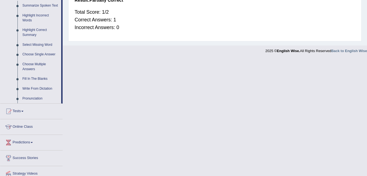
scroll to position [246, 0]
click at [34, 90] on link "Write From Dictation" at bounding box center [40, 89] width 41 height 10
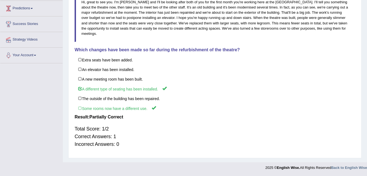
scroll to position [68, 0]
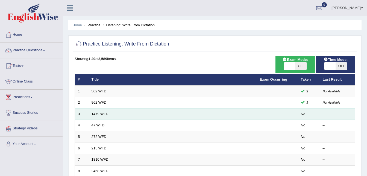
click at [110, 115] on td "1479 WFD" at bounding box center [173, 113] width 168 height 11
click at [101, 113] on link "1479 WFD" at bounding box center [100, 114] width 17 height 4
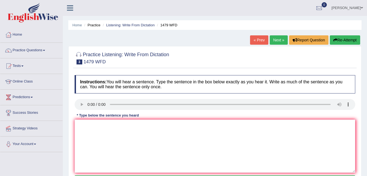
click at [102, 129] on textarea at bounding box center [215, 145] width 281 height 53
click at [91, 123] on textarea at bounding box center [215, 145] width 281 height 53
click at [83, 126] on textarea at bounding box center [215, 145] width 281 height 53
click at [84, 136] on textarea "trstacitsv" at bounding box center [215, 145] width 281 height 53
click at [98, 133] on textarea "trstacitsv" at bounding box center [215, 145] width 281 height 53
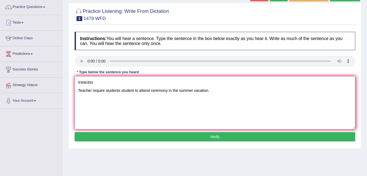
scroll to position [44, 0]
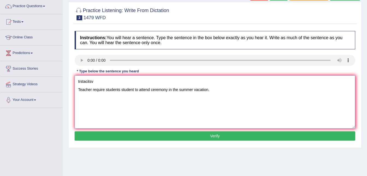
type textarea "trstacitsv Teacher require students student to attend ceremony in the summer va…"
click at [109, 136] on button "Verify" at bounding box center [215, 135] width 281 height 9
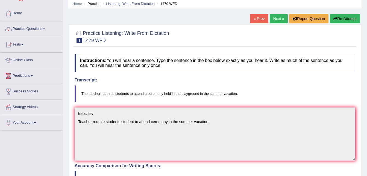
scroll to position [0, 0]
